Goal: Information Seeking & Learning: Understand process/instructions

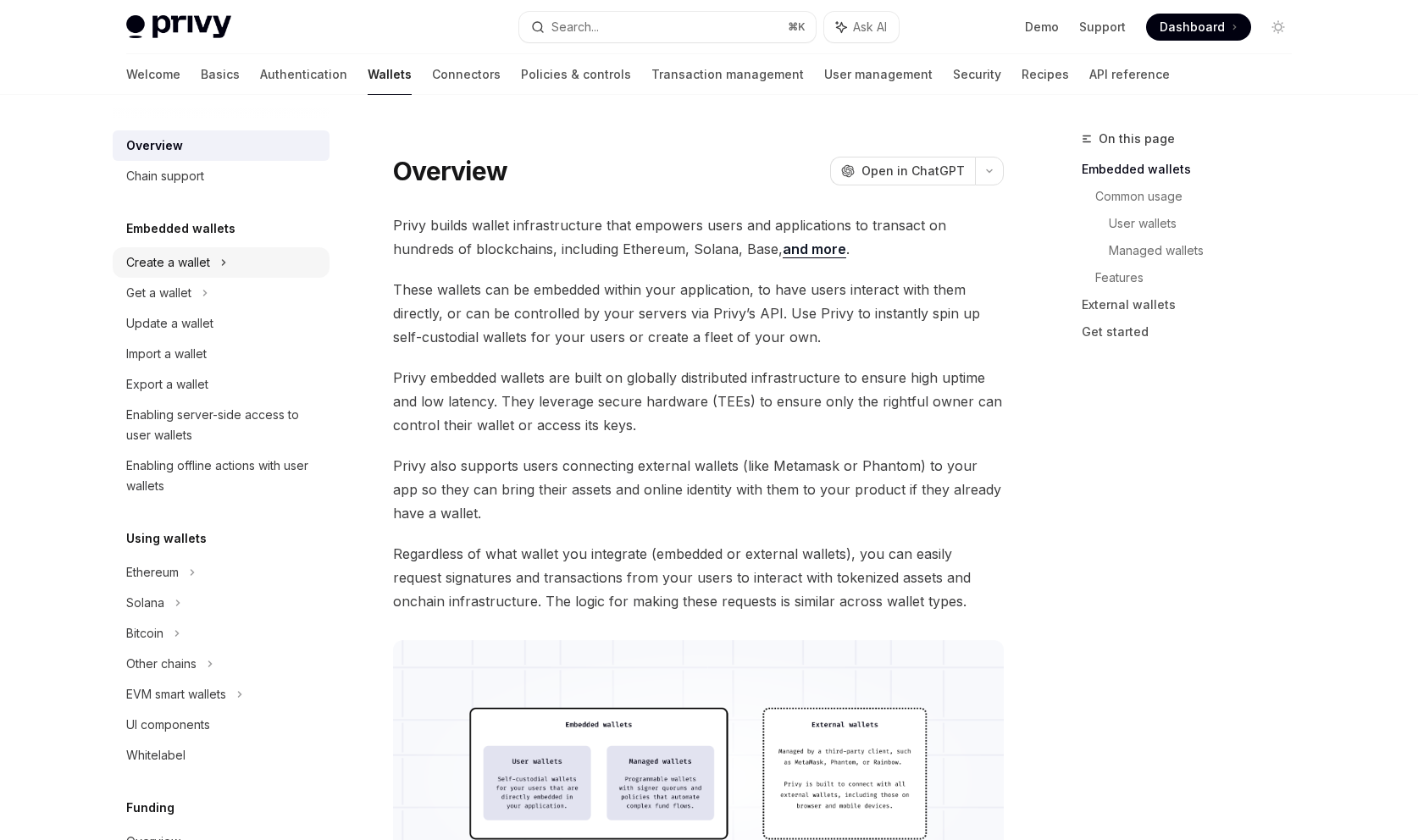
click at [204, 262] on div "Create a wallet" at bounding box center [167, 263] width 84 height 21
type textarea "*"
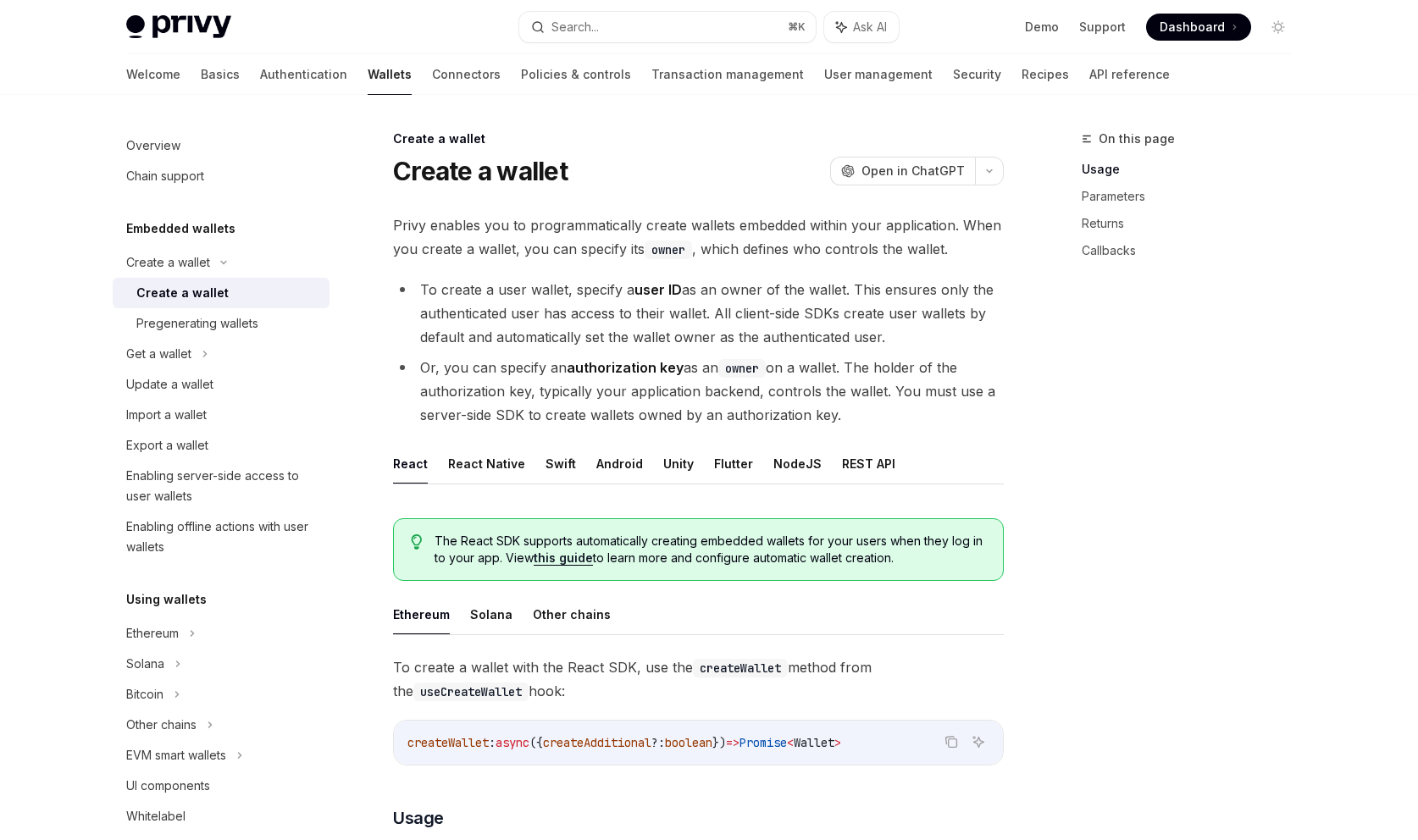
click at [661, 316] on li "To create a user wallet, specify a user ID as an owner of the wallet. This ensu…" at bounding box center [699, 313] width 610 height 71
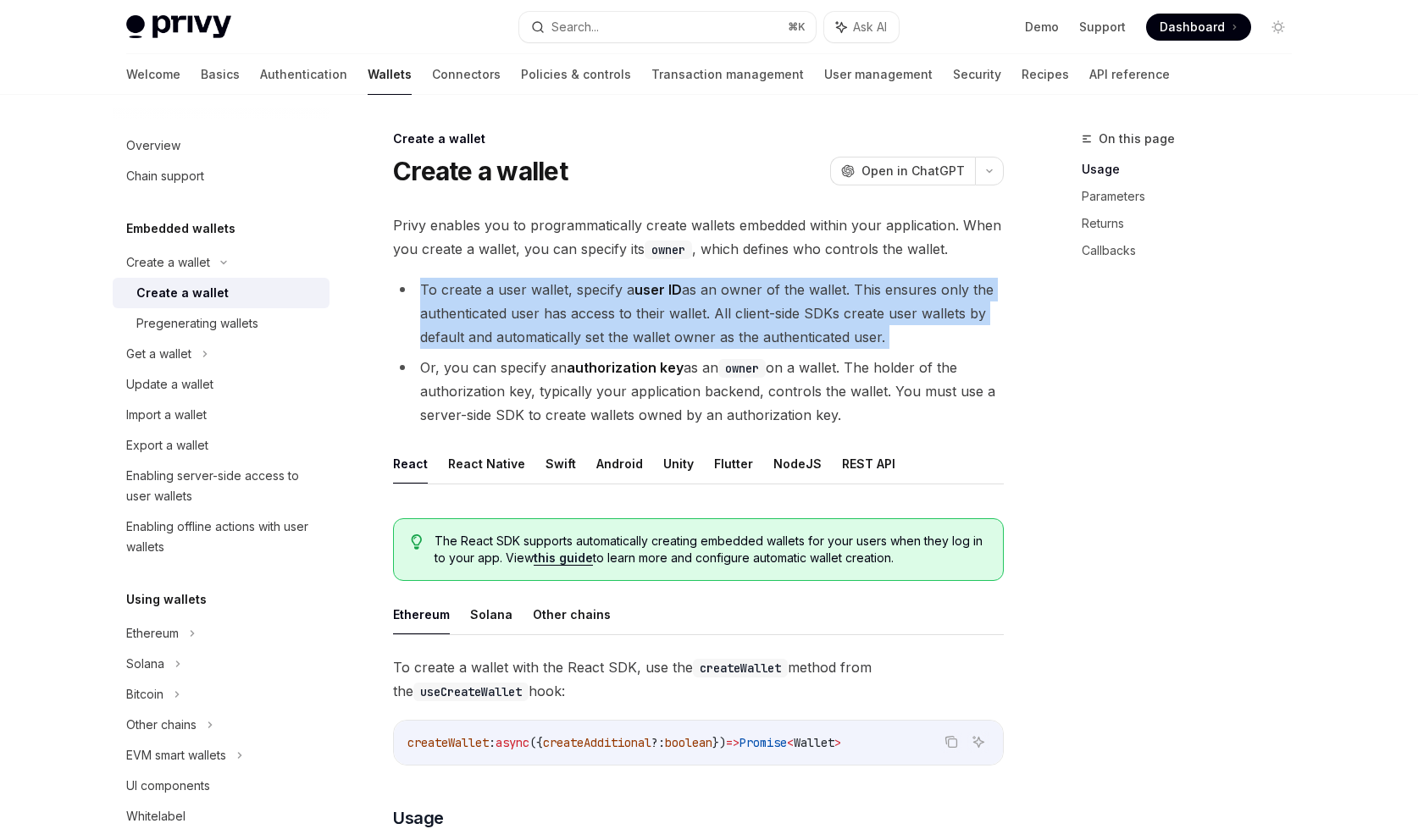
click at [661, 316] on li "To create a user wallet, specify a user ID as an owner of the wallet. This ensu…" at bounding box center [699, 313] width 610 height 71
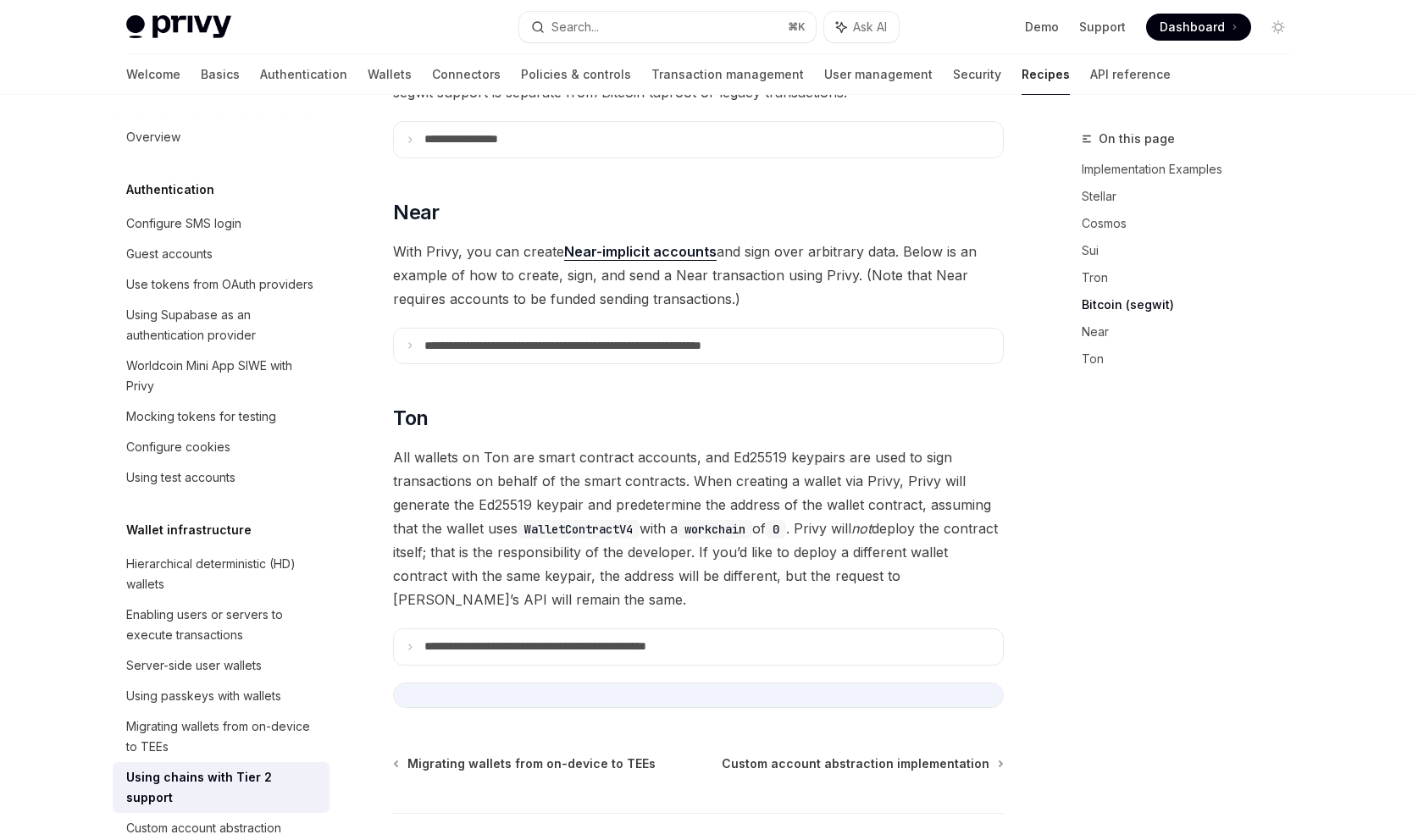
scroll to position [1692, 0]
